Goal: Information Seeking & Learning: Learn about a topic

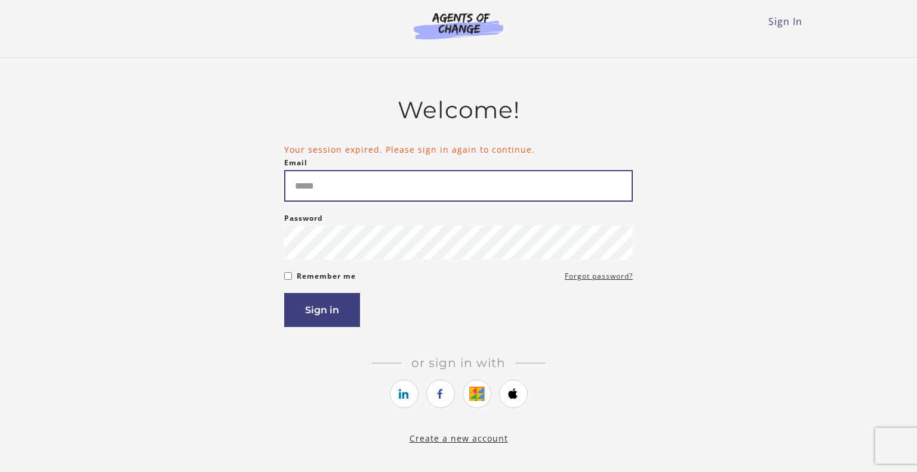
click at [330, 181] on input "Email" at bounding box center [458, 186] width 349 height 32
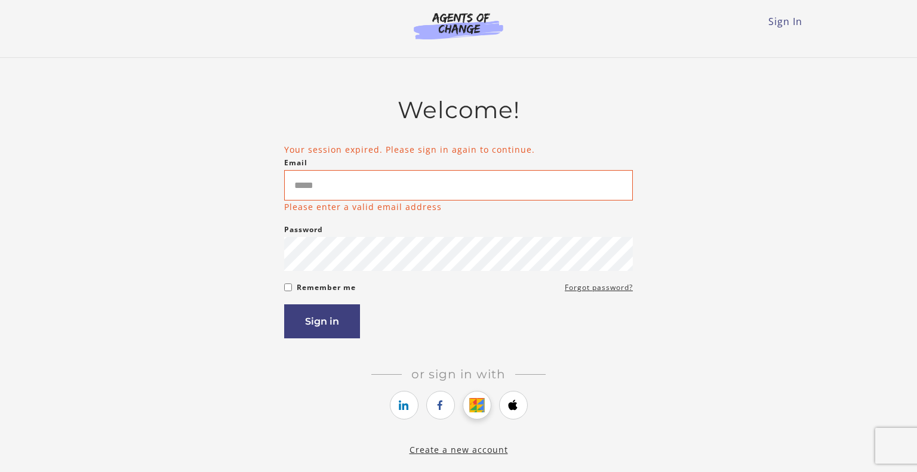
click at [481, 407] on link "https://courses.thinkific.com/users/auth/google?ss%5Breferral%5D=&ss%5Buser_ret…" at bounding box center [477, 405] width 29 height 29
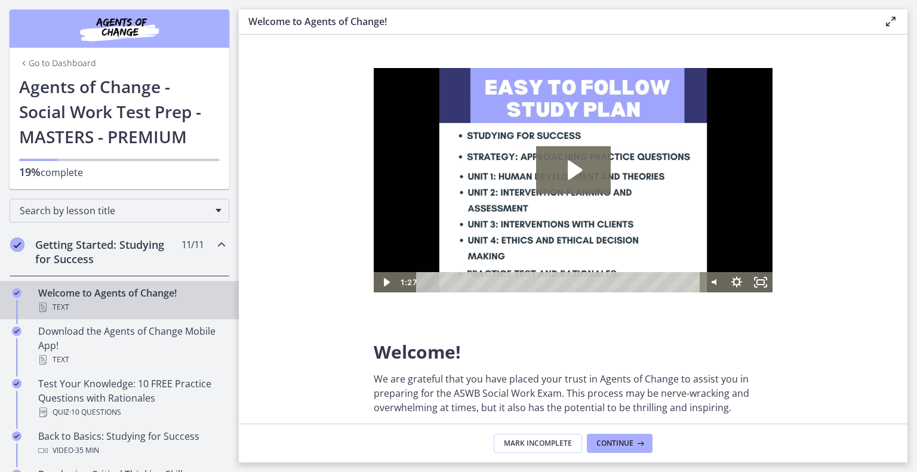
click at [181, 249] on span "11 / 11 Completed" at bounding box center [192, 245] width 22 height 14
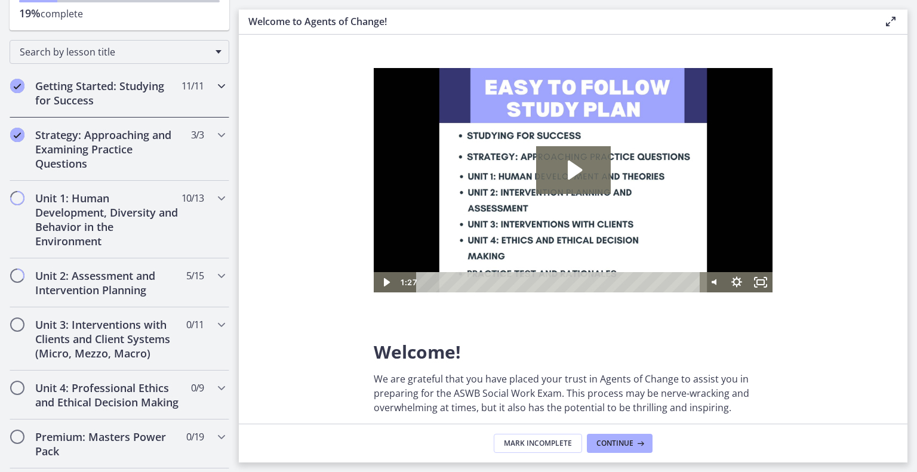
scroll to position [158, 0]
click at [167, 216] on h2 "Unit 1: Human Development, Diversity and Behavior in the Environment" at bounding box center [108, 220] width 146 height 57
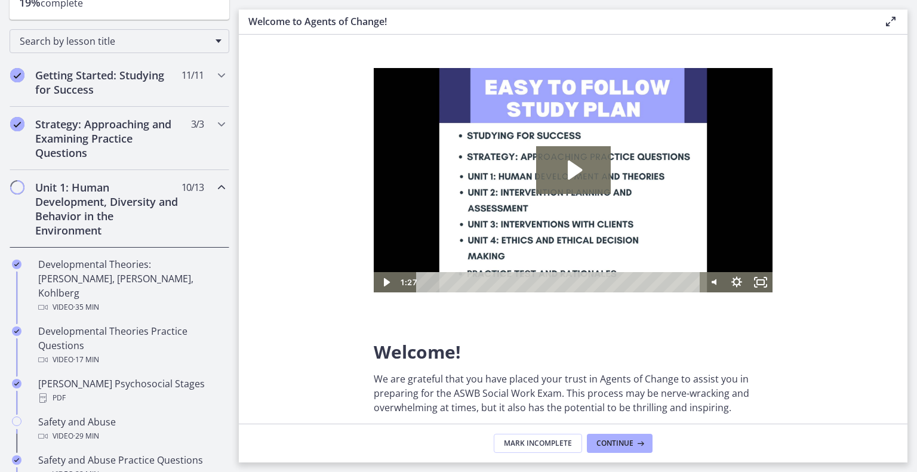
scroll to position [169, 0]
click at [167, 216] on h2 "Unit 1: Human Development, Diversity and Behavior in the Environment" at bounding box center [108, 209] width 146 height 57
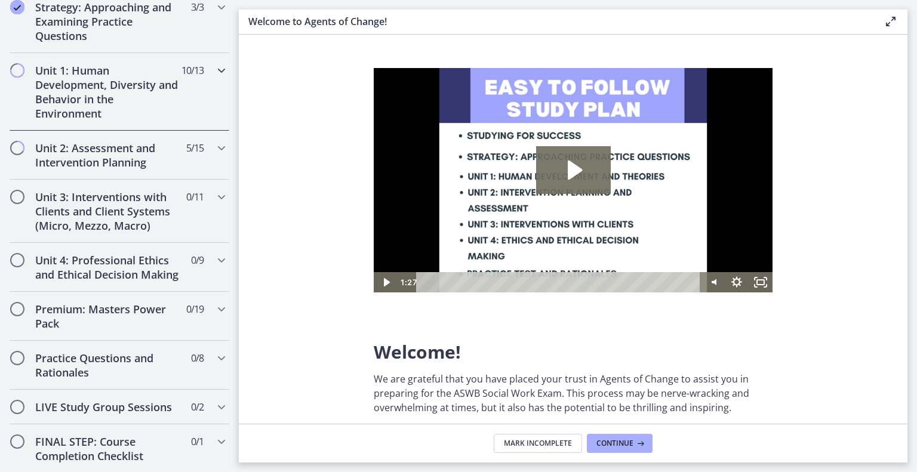
scroll to position [288, 0]
click at [190, 170] on div "Unit 2: Assessment and Intervention Planning 5 / 15 Completed" at bounding box center [120, 154] width 220 height 49
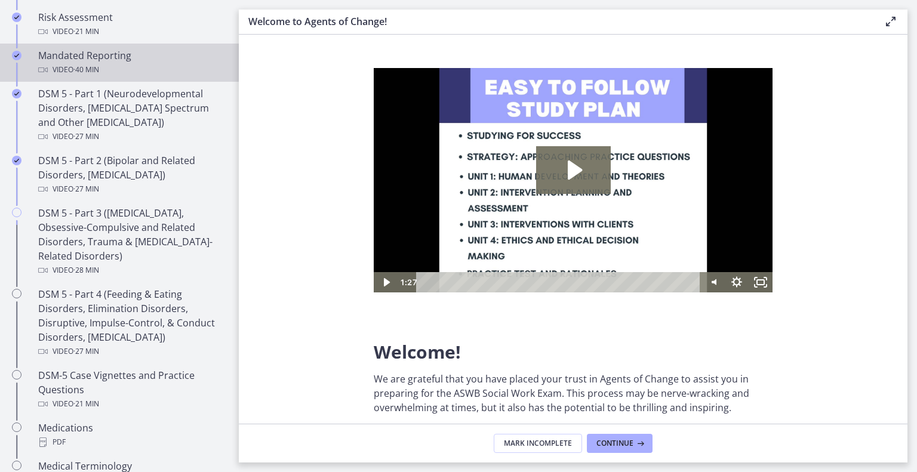
scroll to position [506, 0]
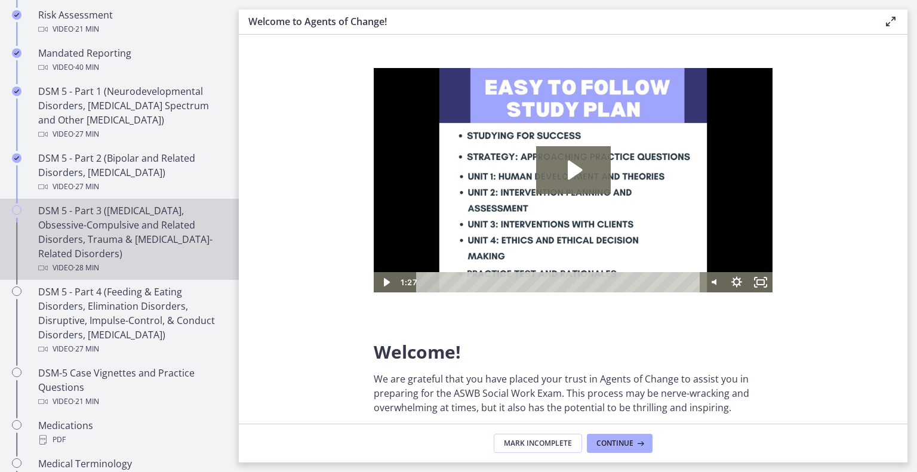
click at [146, 211] on div "DSM 5 - Part 3 ([MEDICAL_DATA], Obsessive-Compulsive and Related Disorders, Tra…" at bounding box center [131, 240] width 186 height 72
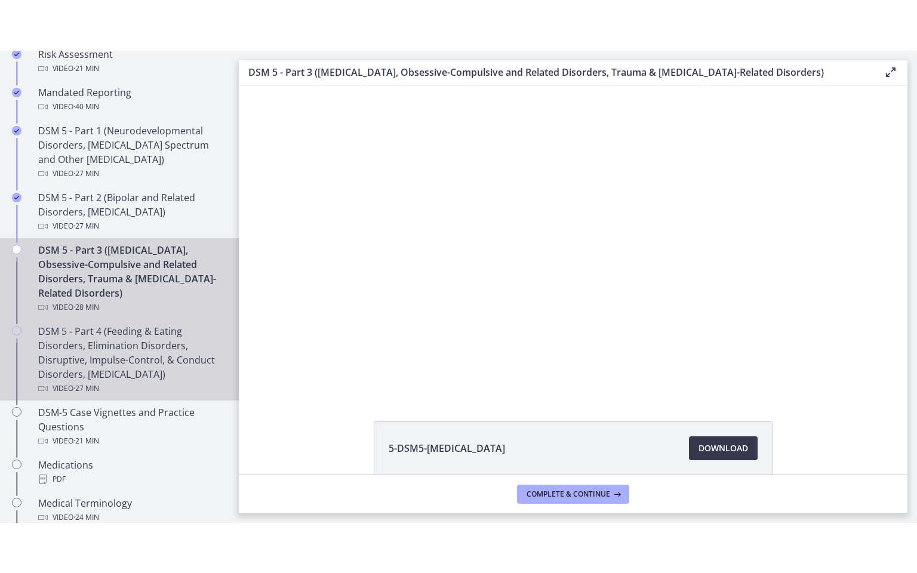
scroll to position [504, 0]
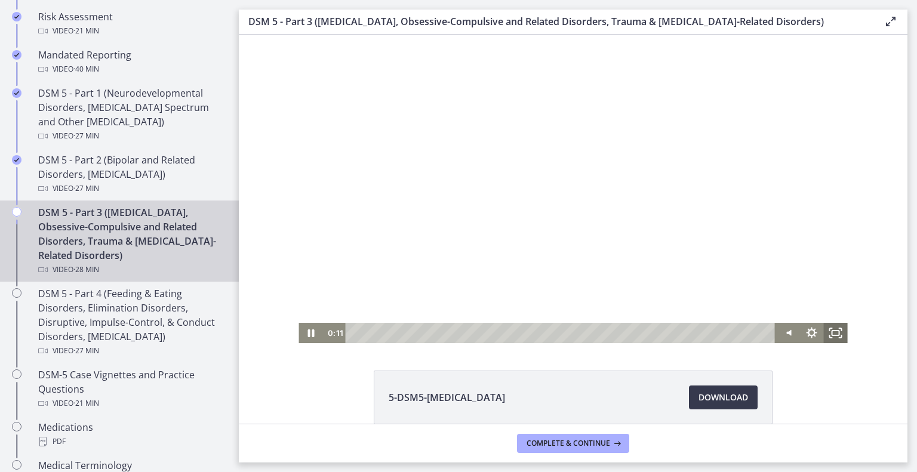
click at [835, 334] on icon "Fullscreen" at bounding box center [836, 333] width 24 height 20
click at [839, 331] on rect "Fullscreen" at bounding box center [835, 333] width 7 height 5
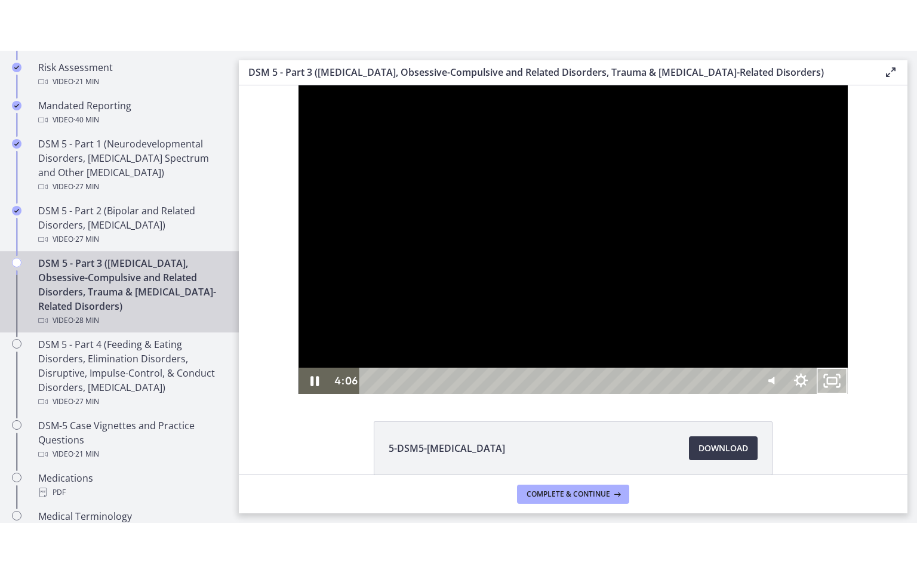
scroll to position [450, 0]
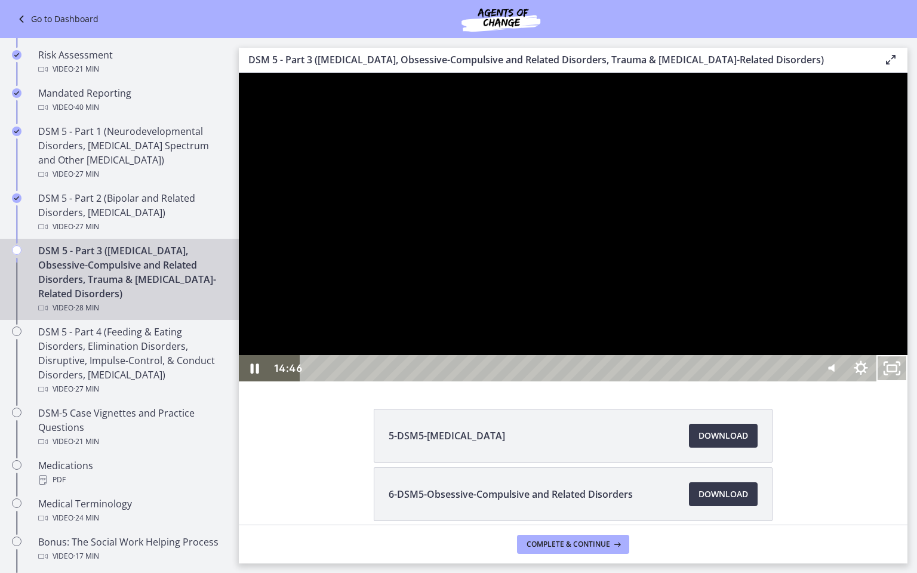
click at [907, 343] on div at bounding box center [573, 227] width 669 height 309
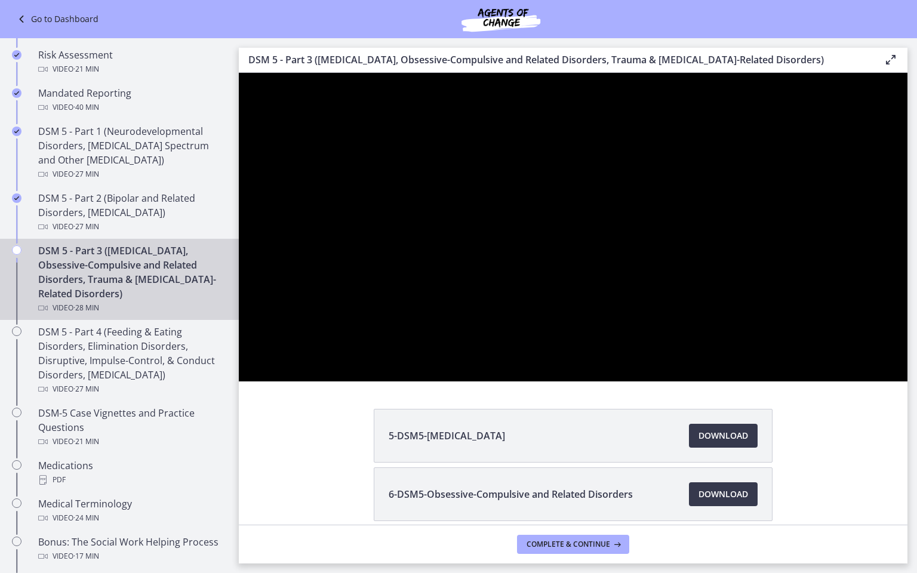
click at [239, 73] on button "Play Video: cmsebl44lpnc72iv6u00.mp4" at bounding box center [239, 73] width 1 height 1
click at [239, 73] on button "Pause: cmsebl44lpnc72iv6u00.mp4" at bounding box center [239, 73] width 1 height 1
click at [642, 108] on div at bounding box center [573, 227] width 669 height 309
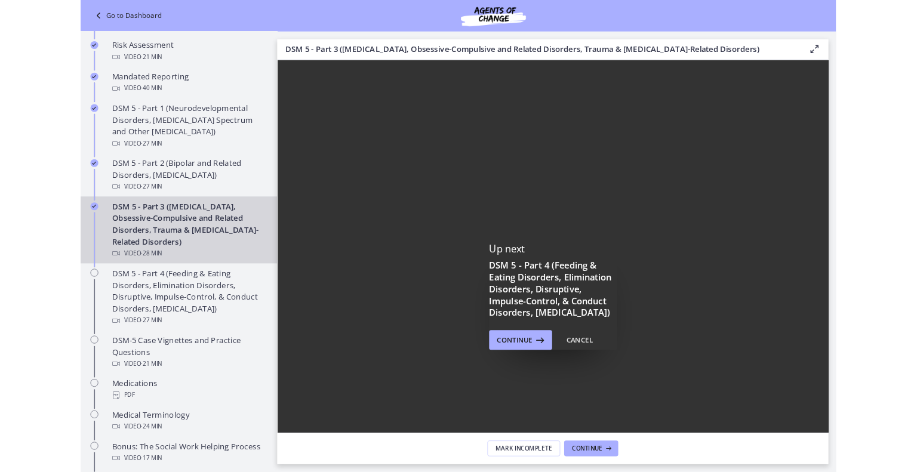
scroll to position [504, 0]
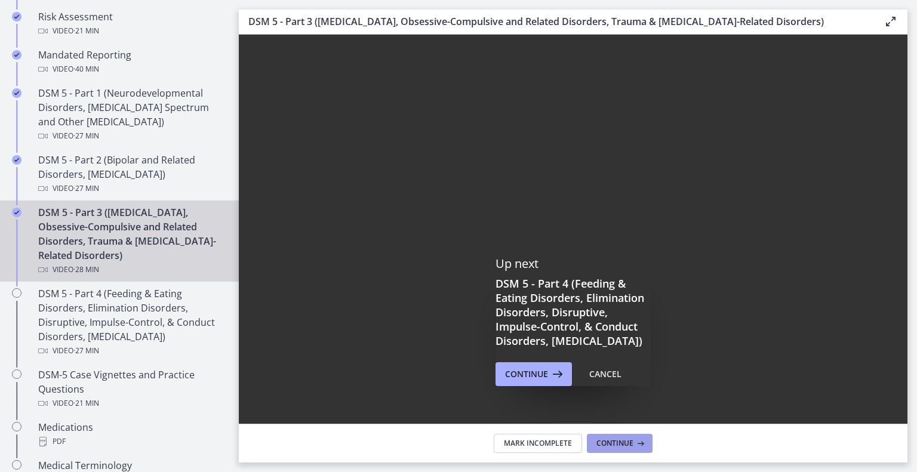
click at [615, 439] on span "Continue" at bounding box center [614, 444] width 37 height 10
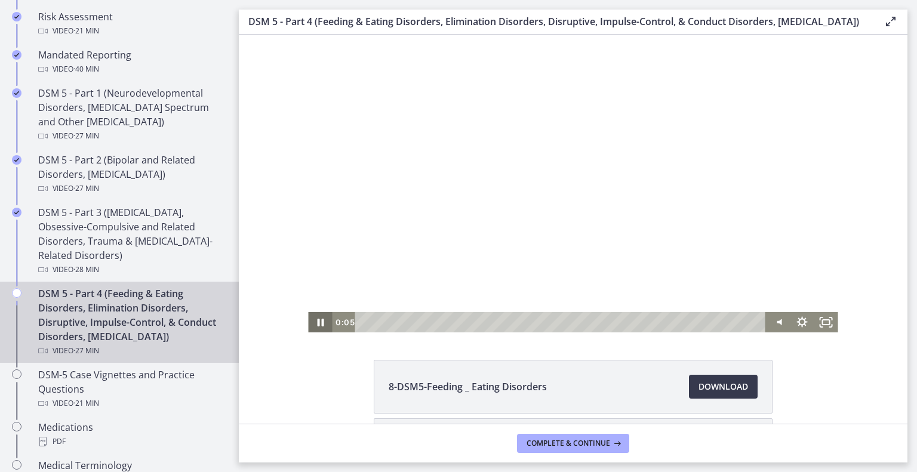
click at [316, 315] on icon "Pause" at bounding box center [320, 322] width 24 height 20
